Goal: Find specific page/section: Find specific page/section

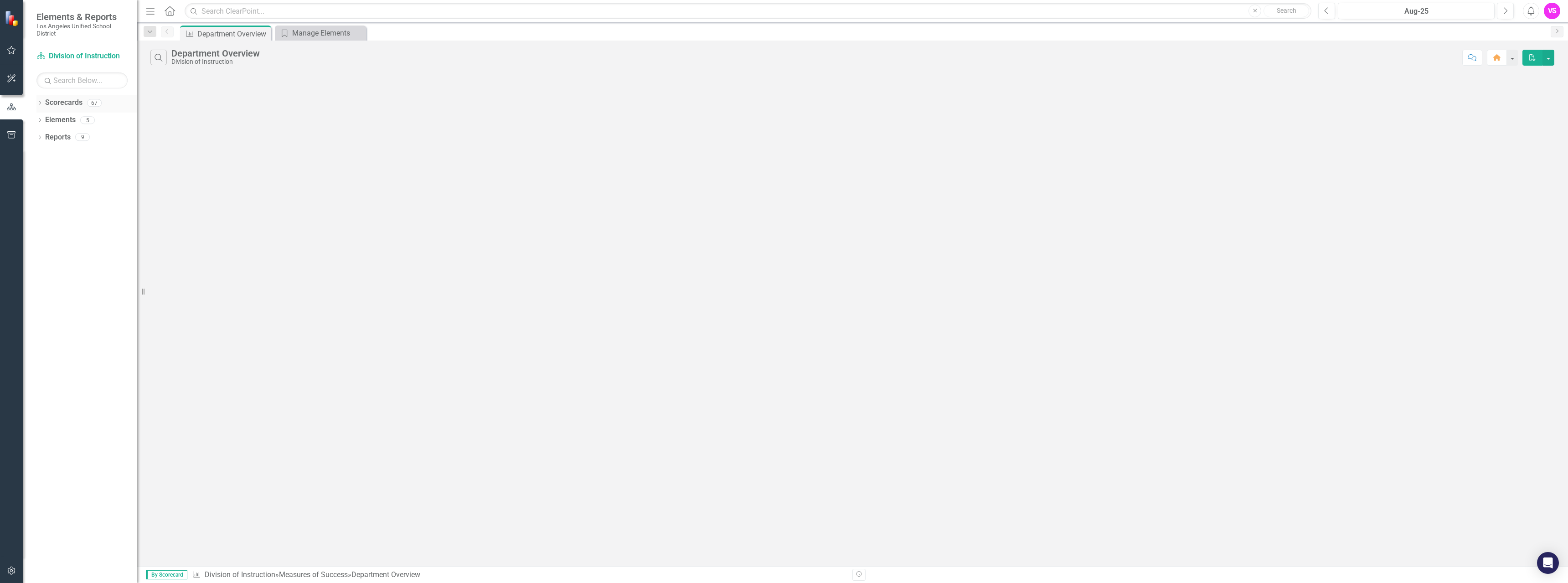
click at [44, 105] on div "Dropdown Scorecards 67" at bounding box center [87, 104] width 100 height 17
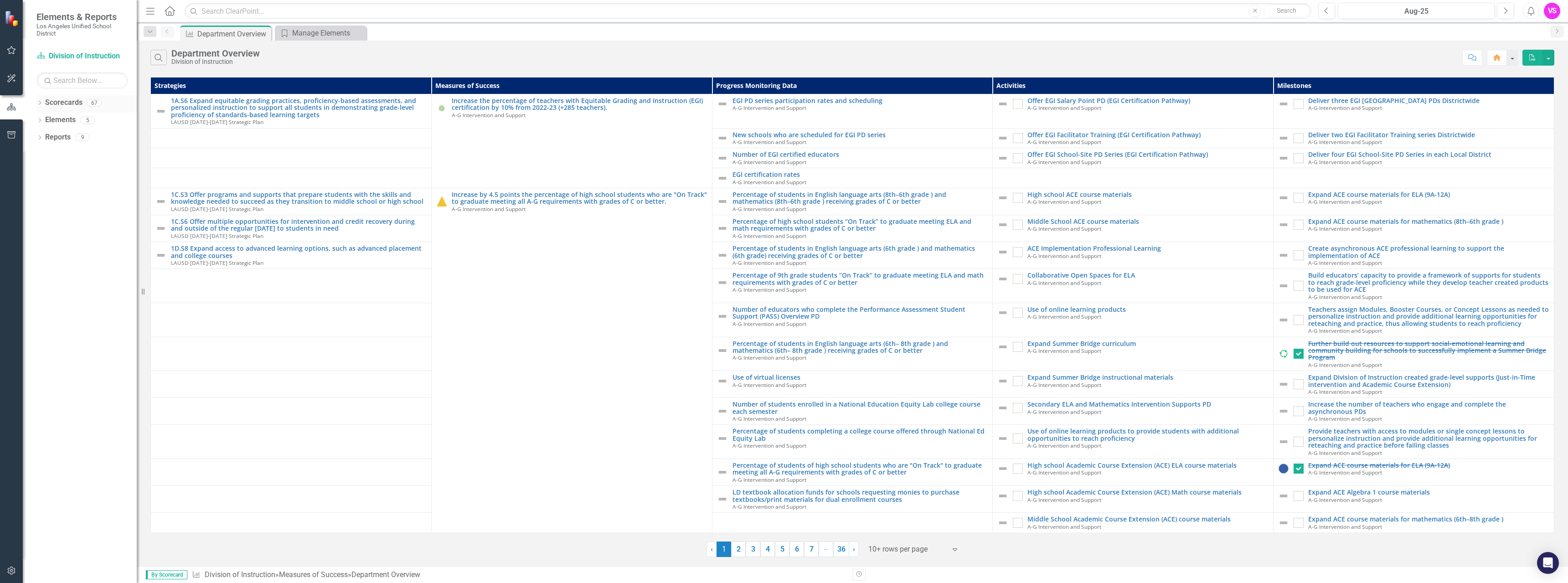
click at [42, 103] on icon "Dropdown" at bounding box center [39, 103] width 6 height 5
click at [42, 155] on icon "Dropdown" at bounding box center [39, 155] width 6 height 5
click at [80, 188] on link "Strategy Strategies" at bounding box center [73, 189] width 46 height 10
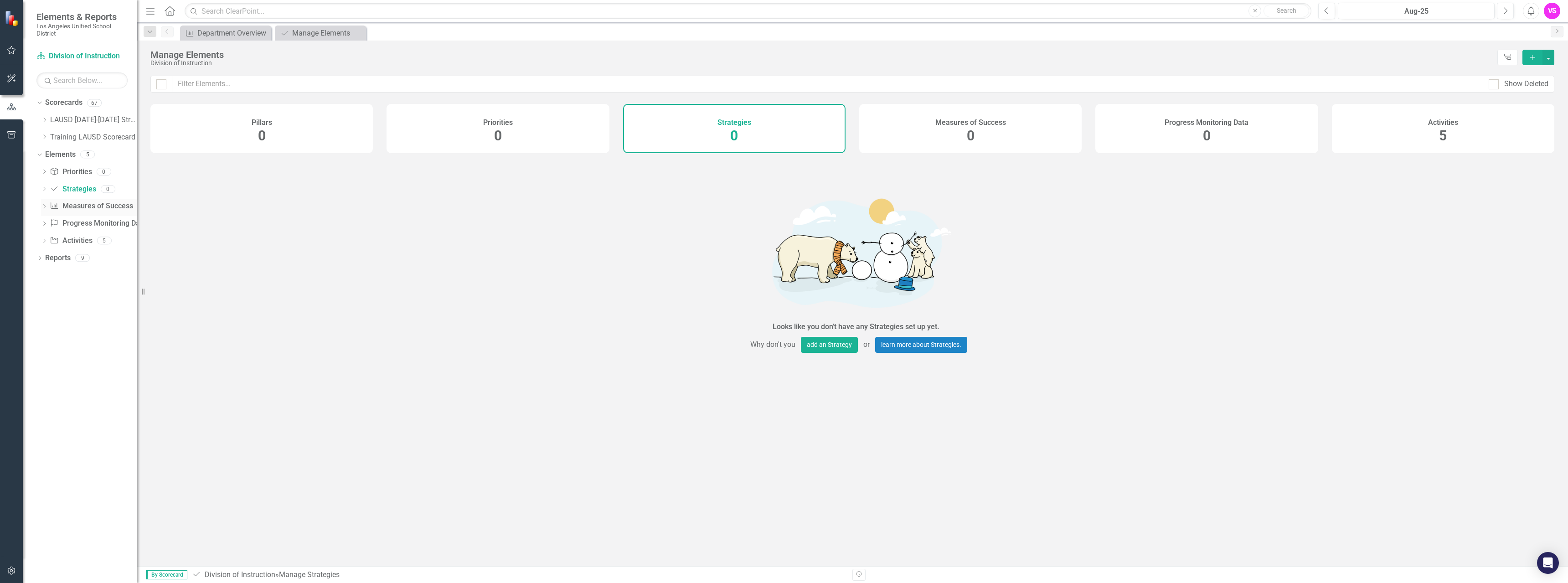
click at [86, 208] on link "Measures of Success Measures of Success" at bounding box center [91, 206] width 83 height 10
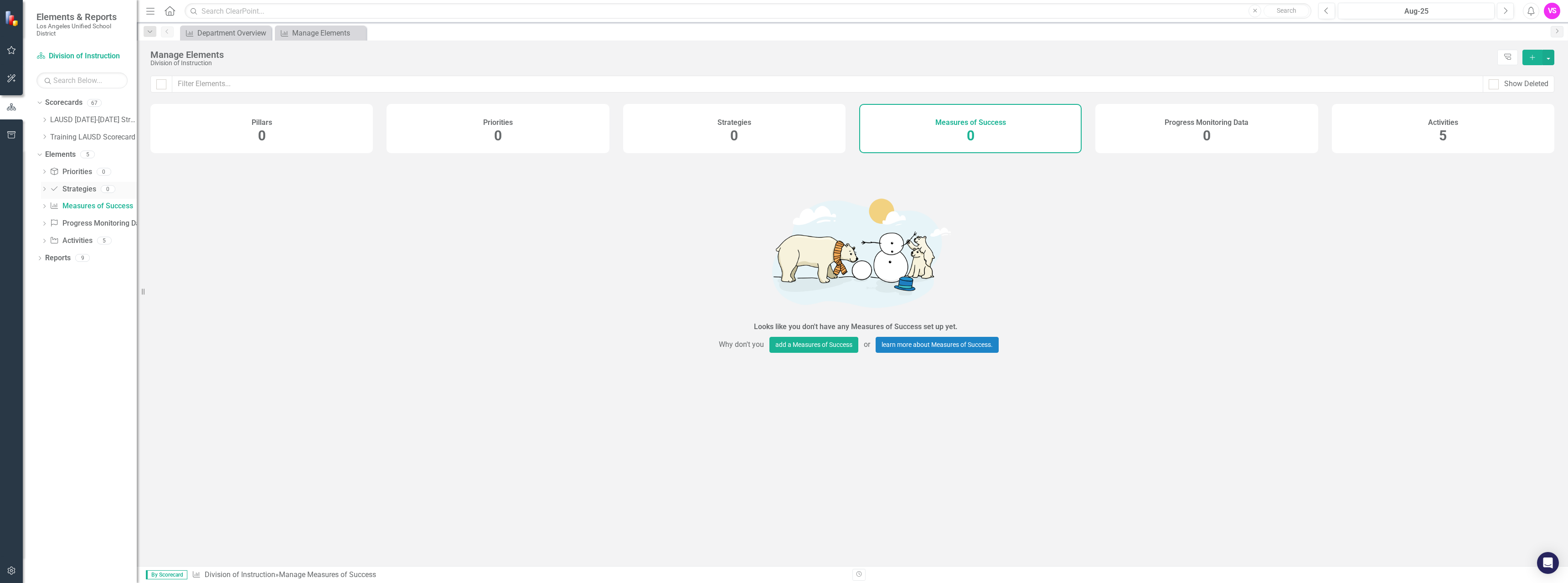
click at [75, 186] on link "Strategy Strategies" at bounding box center [73, 189] width 46 height 10
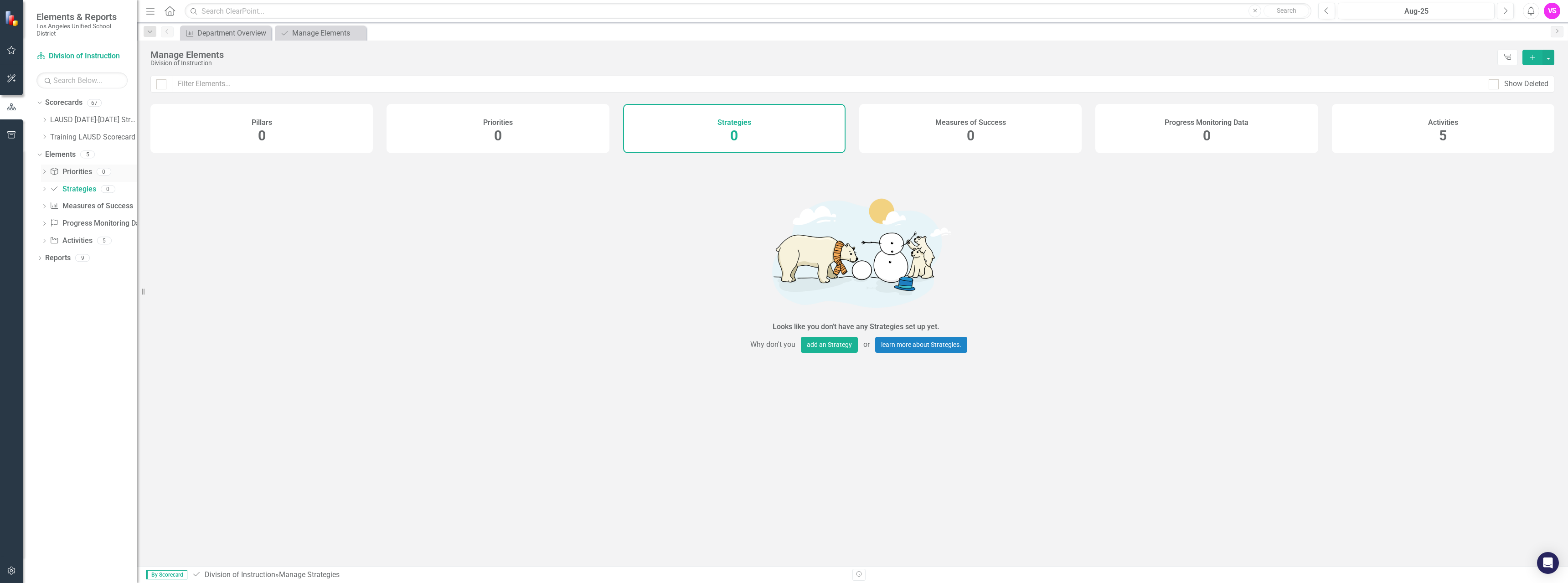
click at [83, 170] on link "Priority Priorities" at bounding box center [71, 172] width 42 height 10
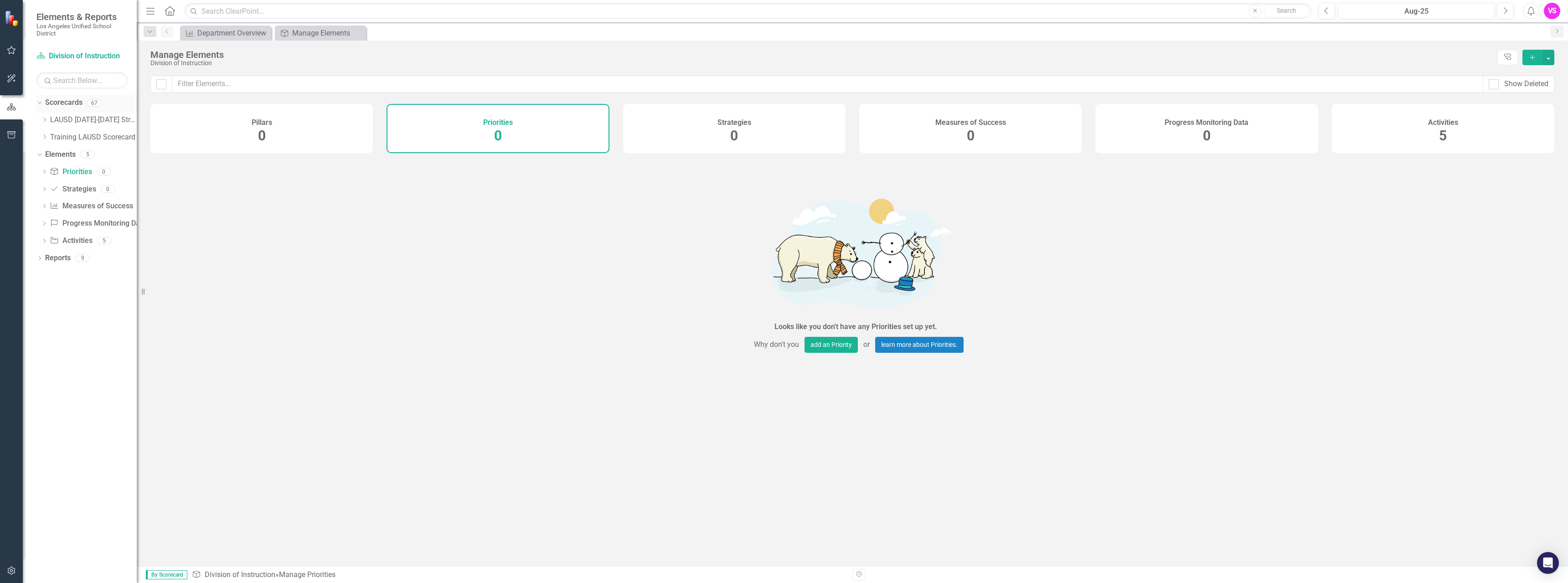
click at [38, 105] on icon "Dropdown" at bounding box center [38, 102] width 5 height 6
click at [39, 105] on icon "Dropdown" at bounding box center [39, 103] width 6 height 5
click at [52, 134] on link "Training LAUSD Scorecard" at bounding box center [93, 137] width 87 height 10
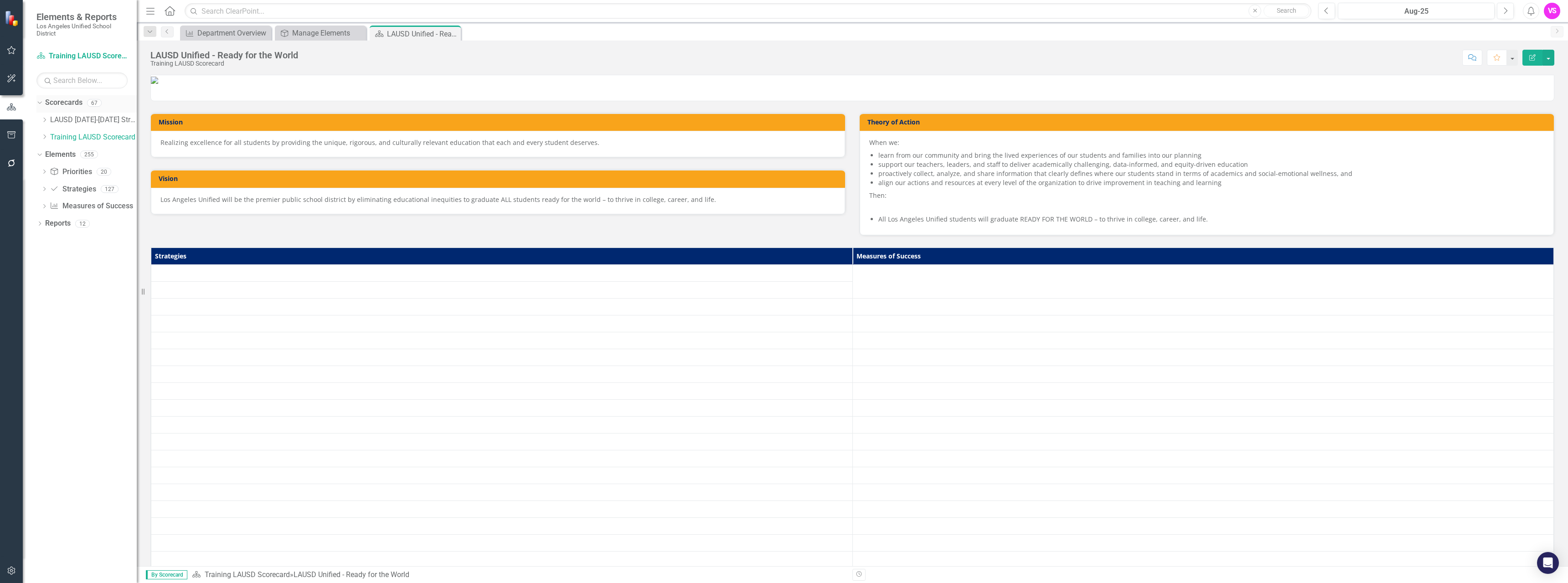
click at [42, 103] on div "Dropdown" at bounding box center [37, 102] width 8 height 6
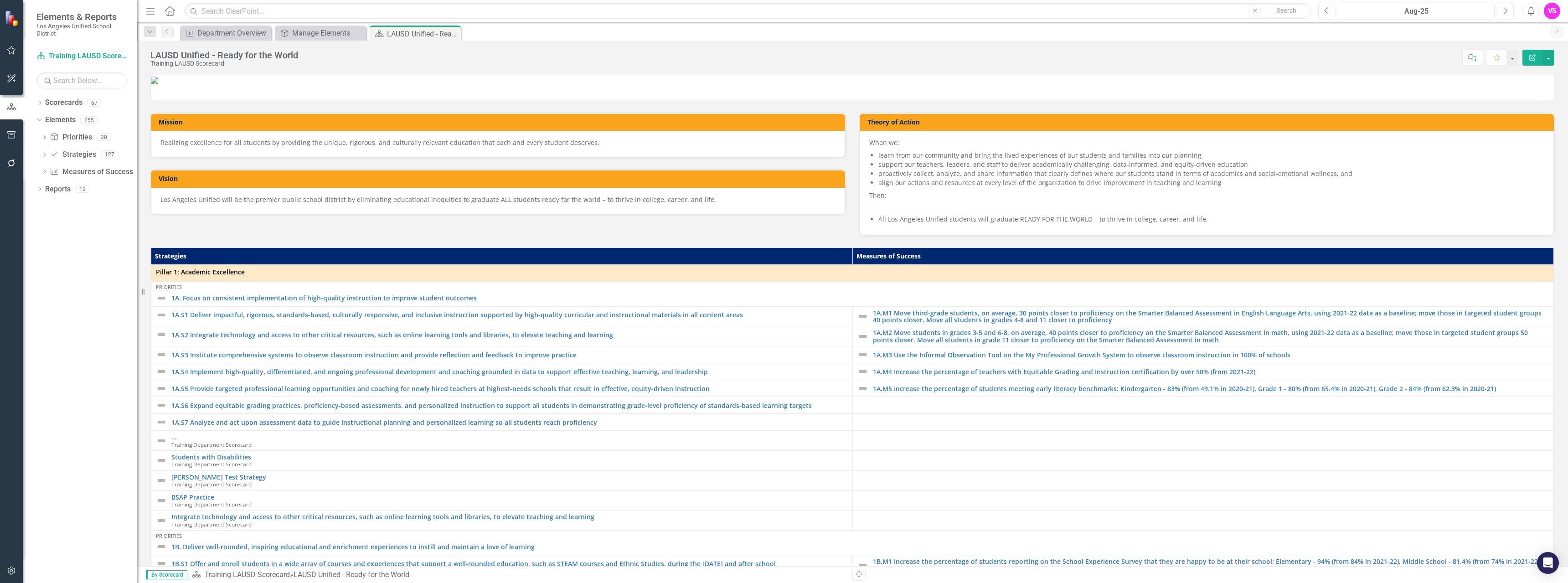
click at [75, 57] on link "Scorecard Training LAUSD Scorecard" at bounding box center [82, 56] width 91 height 10
click at [43, 58] on icon "Scorecard" at bounding box center [41, 55] width 9 height 8
click at [64, 169] on link "Measures of Success Measures of Success" at bounding box center [91, 172] width 83 height 10
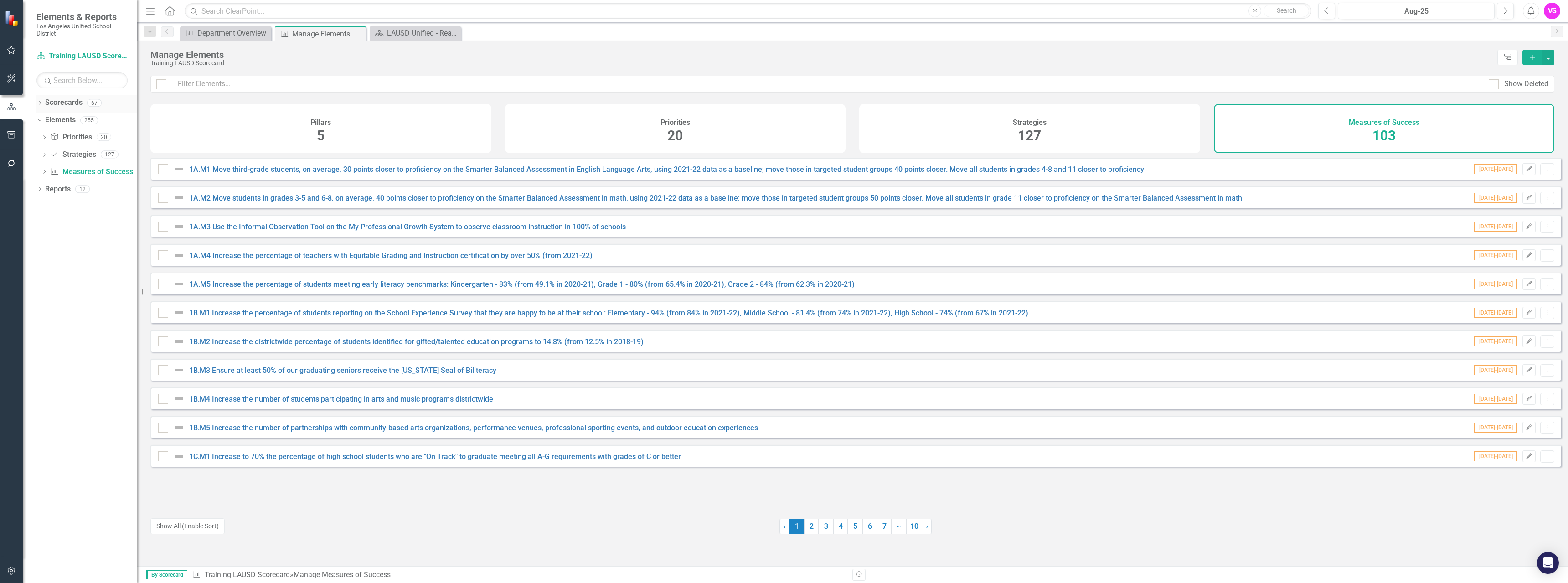
click at [42, 102] on icon "Dropdown" at bounding box center [39, 103] width 6 height 5
click at [218, 31] on div "Department Overview" at bounding box center [227, 33] width 60 height 11
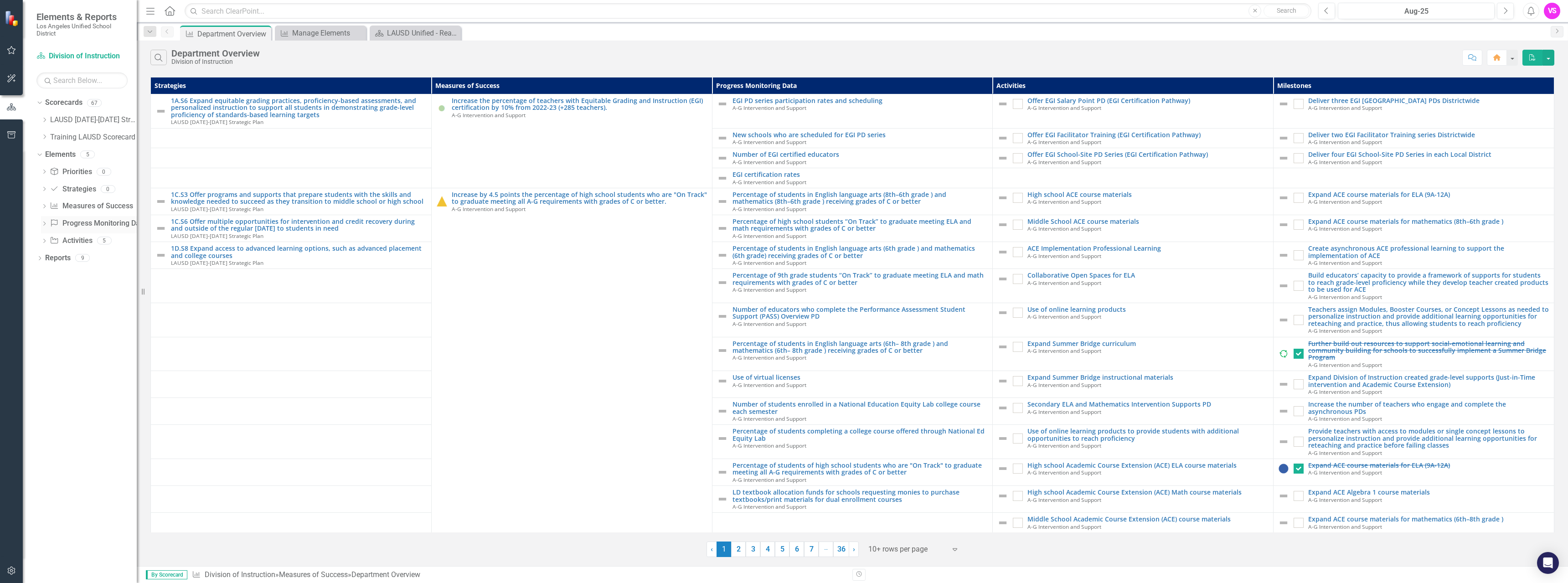
click at [44, 223] on icon "Dropdown" at bounding box center [44, 224] width 6 height 5
click at [46, 208] on icon "Dropdown" at bounding box center [44, 206] width 6 height 5
click at [42, 186] on div "Dropdown" at bounding box center [44, 190] width 6 height 8
click at [42, 174] on icon "Dropdown" at bounding box center [44, 172] width 6 height 5
click at [42, 155] on div "Dropdown" at bounding box center [37, 154] width 8 height 6
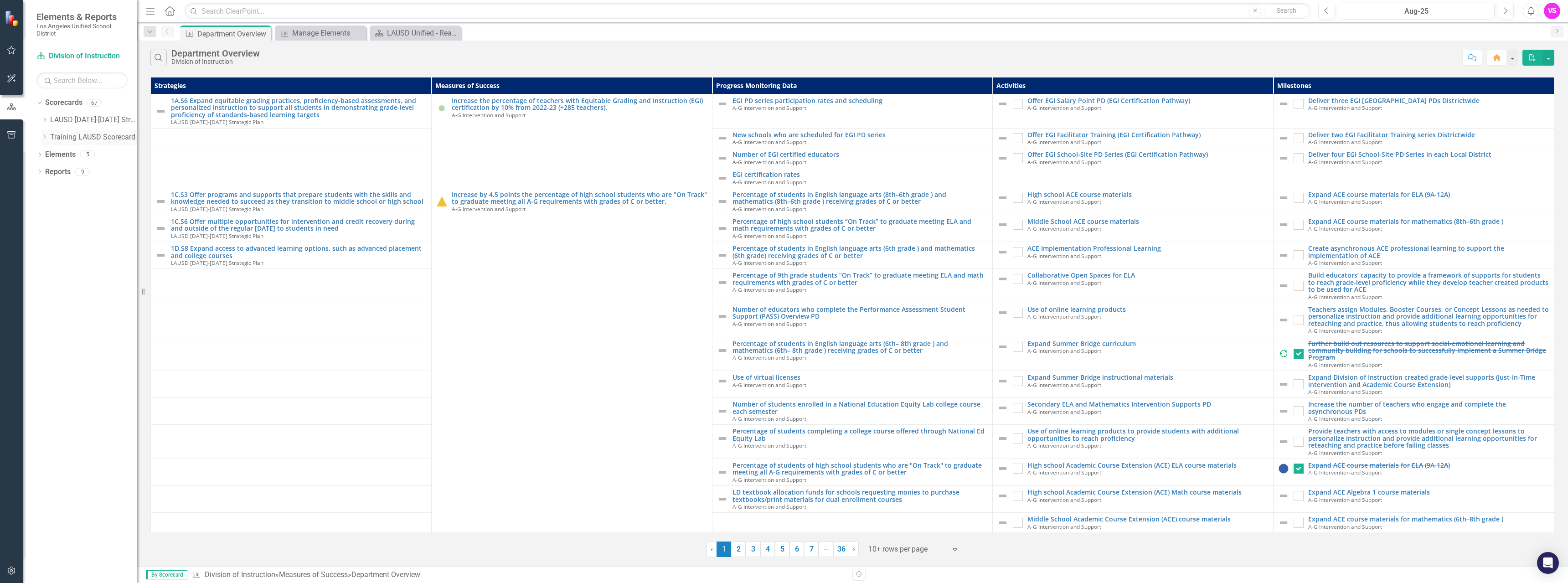
click at [46, 138] on icon "Dropdown" at bounding box center [44, 136] width 7 height 6
click at [46, 137] on icon "Dropdown" at bounding box center [44, 136] width 6 height 7
click at [46, 137] on icon "Dropdown" at bounding box center [44, 136] width 7 height 6
click at [41, 172] on icon at bounding box center [39, 172] width 2 height 4
click at [60, 57] on link "Scorecard Division of Instruction" at bounding box center [82, 56] width 91 height 10
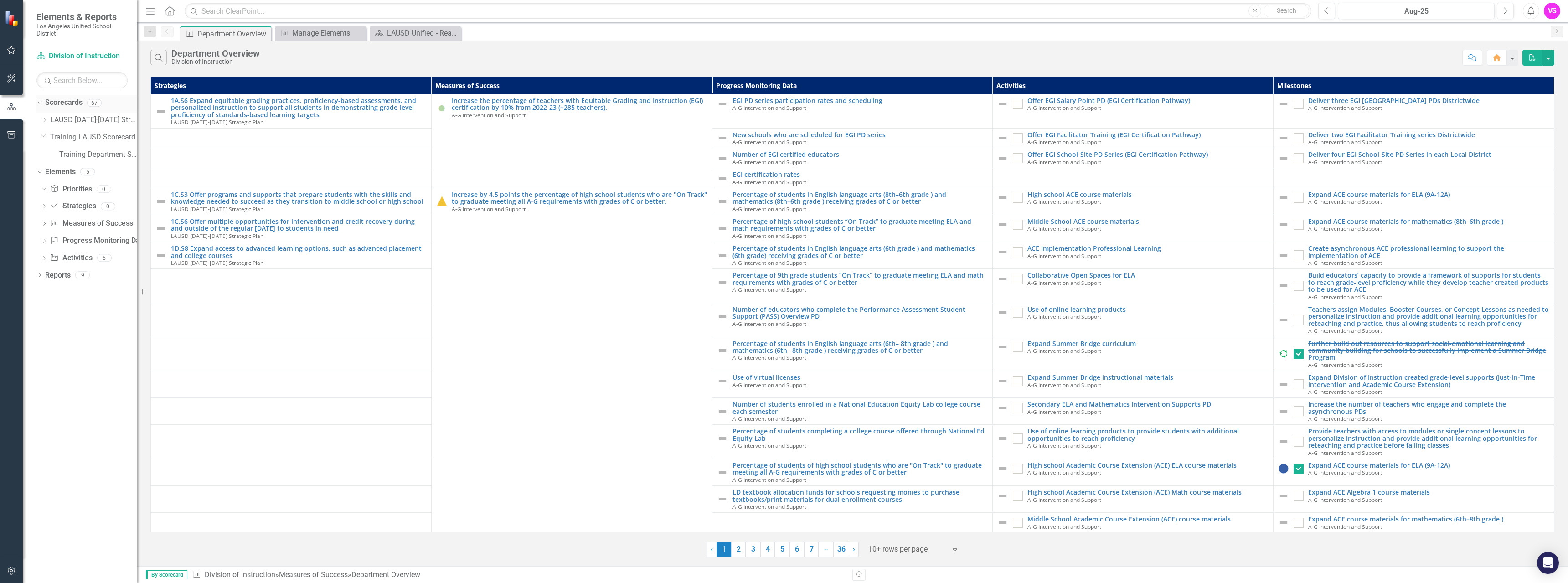
click at [41, 104] on icon "Dropdown" at bounding box center [38, 102] width 5 height 6
click at [41, 104] on icon "Dropdown" at bounding box center [39, 103] width 6 height 5
click at [45, 122] on icon "Dropdown" at bounding box center [44, 120] width 7 height 6
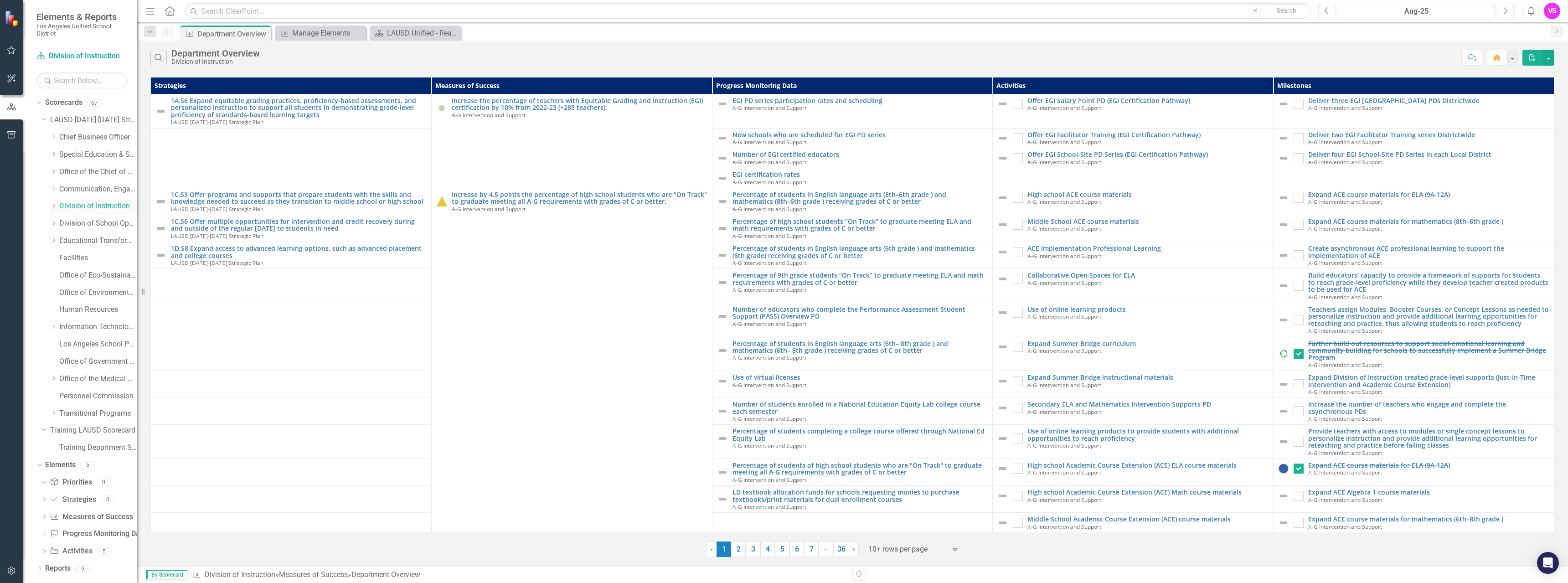
click at [54, 204] on icon "Dropdown" at bounding box center [53, 206] width 7 height 6
click at [89, 323] on link "Secondary Instruction" at bounding box center [103, 322] width 69 height 10
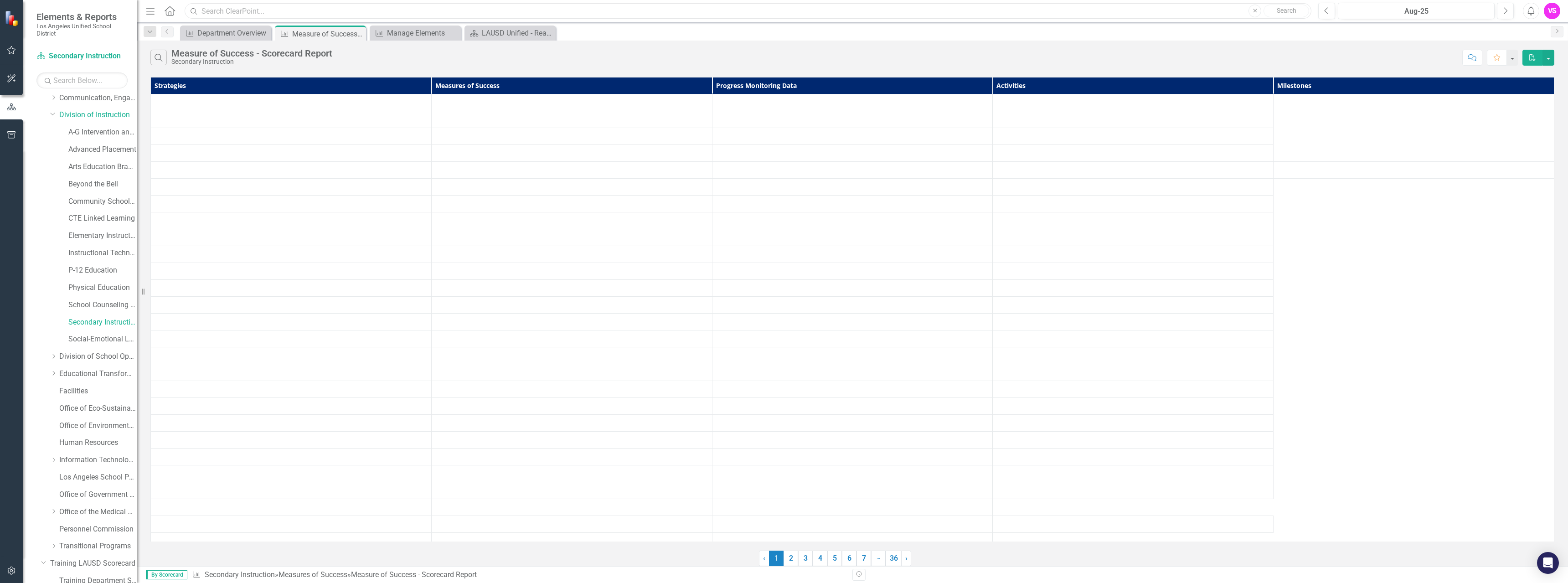
click at [273, 14] on input "text" at bounding box center [748, 11] width 1127 height 16
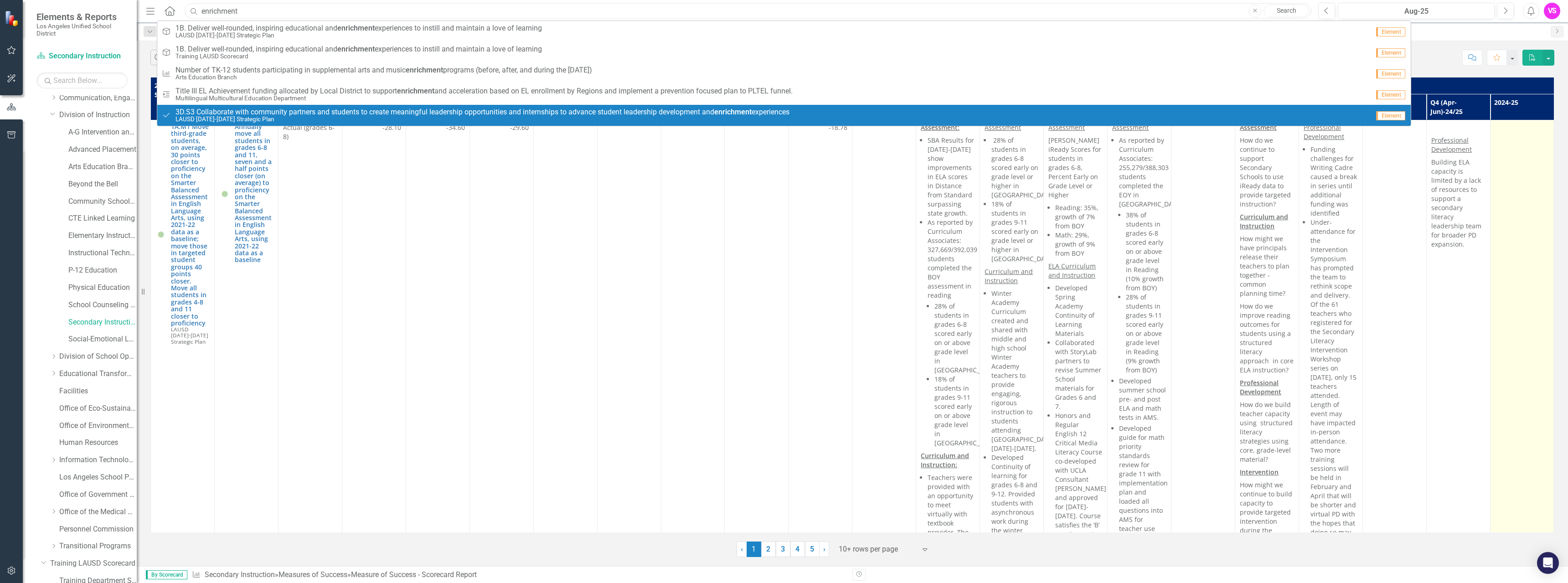
type input "enrichment"
